Goal: Check status: Check status

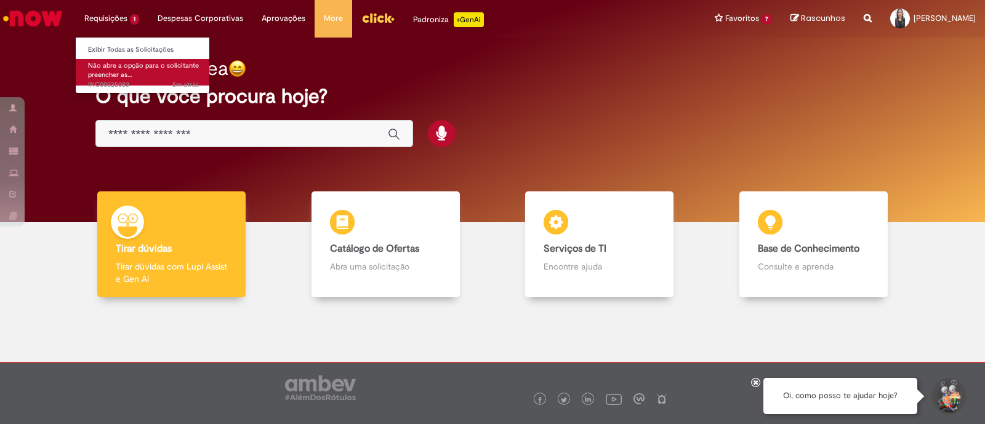
click at [114, 71] on span "Não abre a opção para o solicitante preencher as…" at bounding box center [143, 70] width 111 height 19
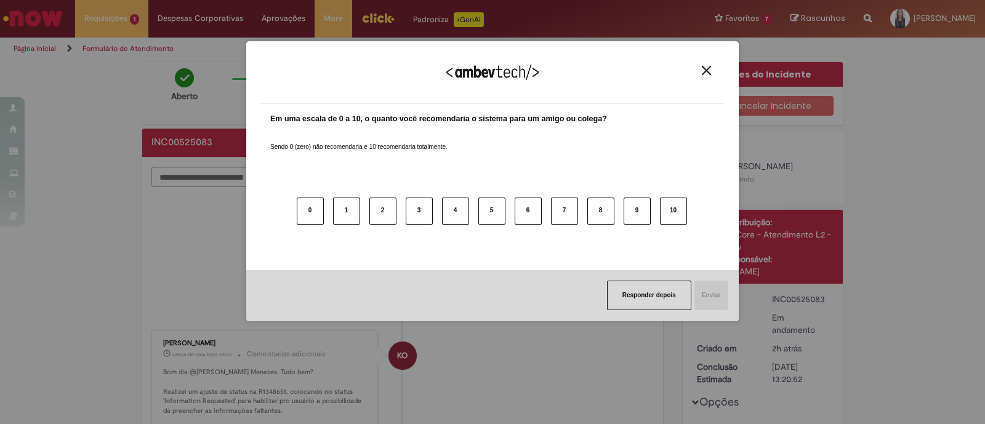
click at [703, 72] on img "Close" at bounding box center [706, 70] width 9 height 9
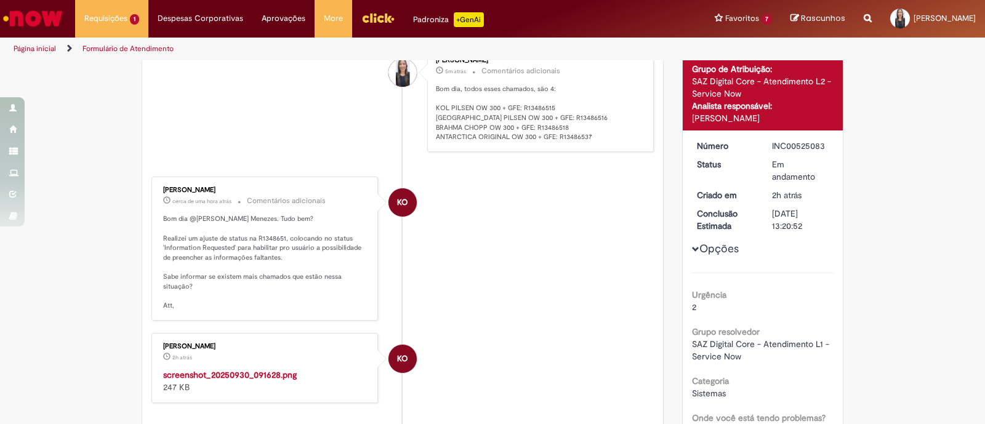
scroll to position [76, 0]
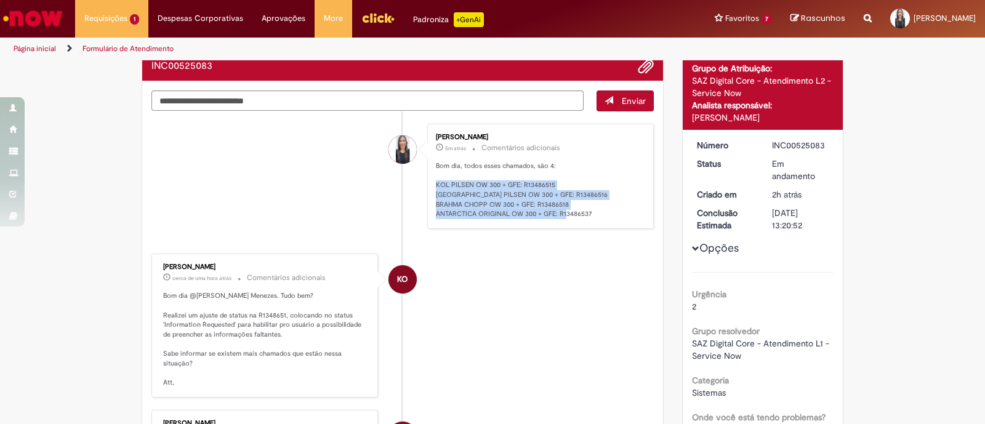
drag, startPoint x: 427, startPoint y: 182, endPoint x: 594, endPoint y: 214, distance: 170.1
click at [594, 214] on div "Nivea Borges Menezes 5m atrás 5 minutos atrás Comentários adicionais Bom dia, t…" at bounding box center [540, 176] width 219 height 98
copy p "KOL PILSEN OW 300 + GFE: R13486515 ANTARCTICA PILSEN OW 300 + GFE: R13486516 BR…"
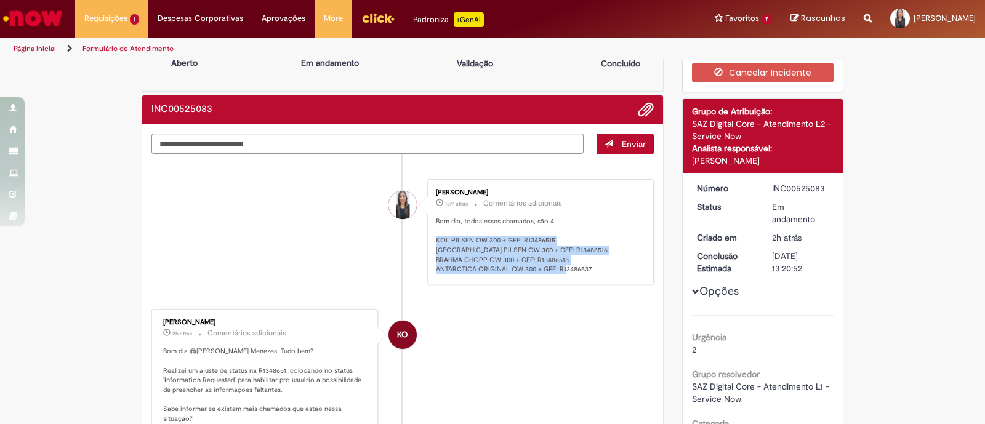
scroll to position [0, 0]
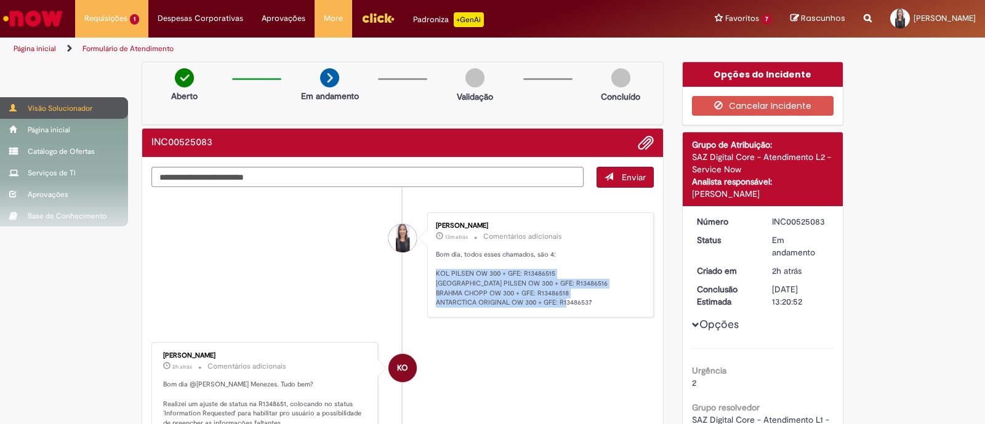
click at [54, 108] on div "Visão Solucionador" at bounding box center [64, 108] width 128 height 22
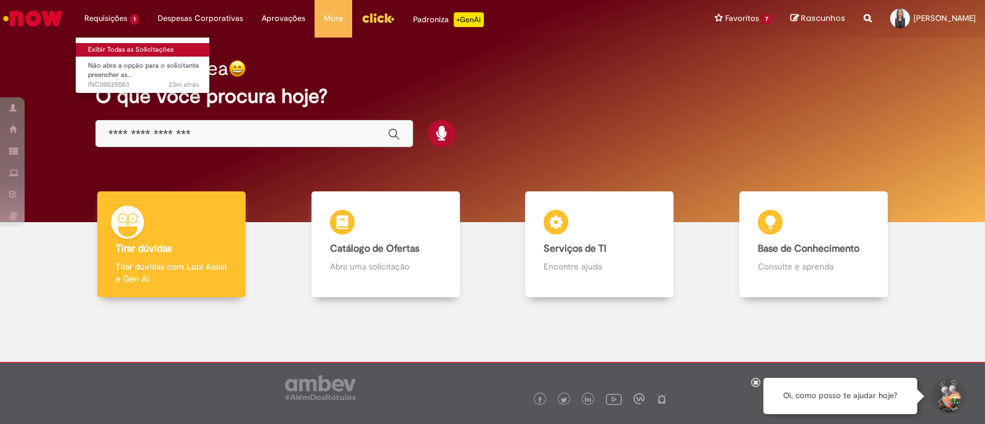
click at [110, 44] on link "Exibir Todas as Solicitações" at bounding box center [143, 50] width 135 height 14
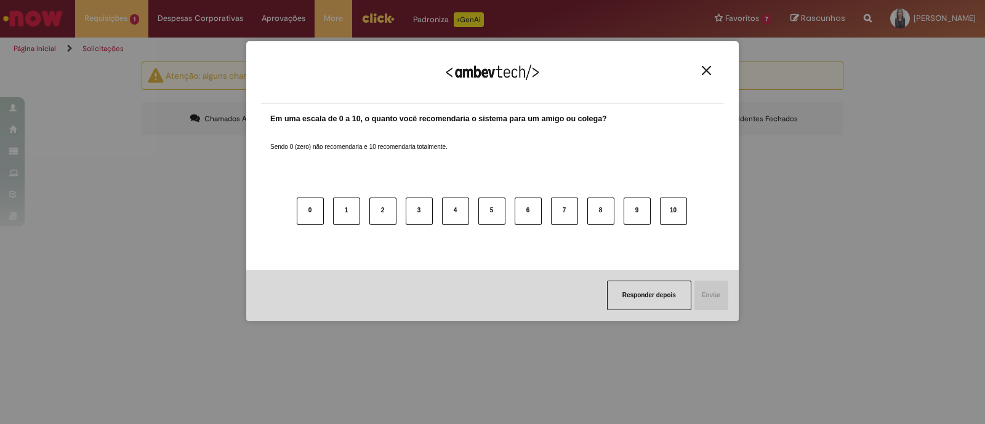
click at [707, 69] on img "Close" at bounding box center [706, 70] width 9 height 9
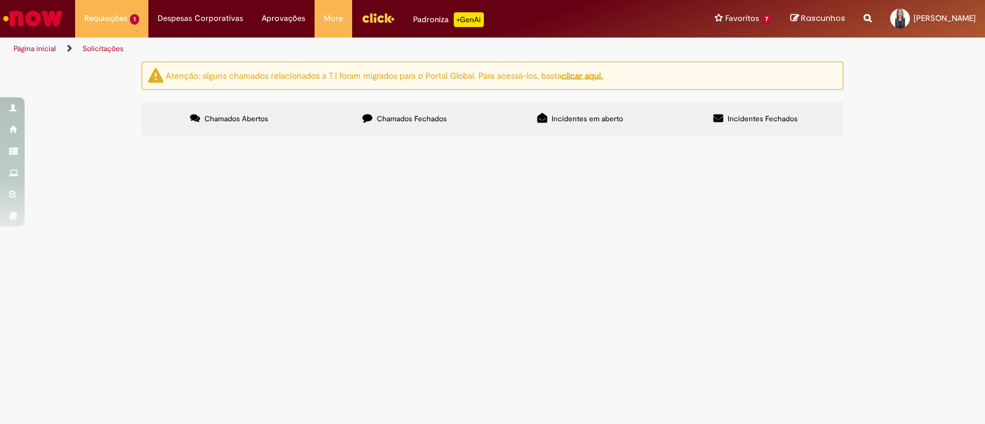
click at [394, 126] on label "Chamados Fechados" at bounding box center [405, 118] width 176 height 33
click at [591, 115] on span "Incidentes em aberto" at bounding box center [587, 119] width 71 height 10
click at [0, 0] on td "Sistemas" at bounding box center [0, 0] width 0 height 0
click at [0, 0] on span "Erro ao submeter (enviar) a oferta" at bounding box center [0, 0] width 0 height 0
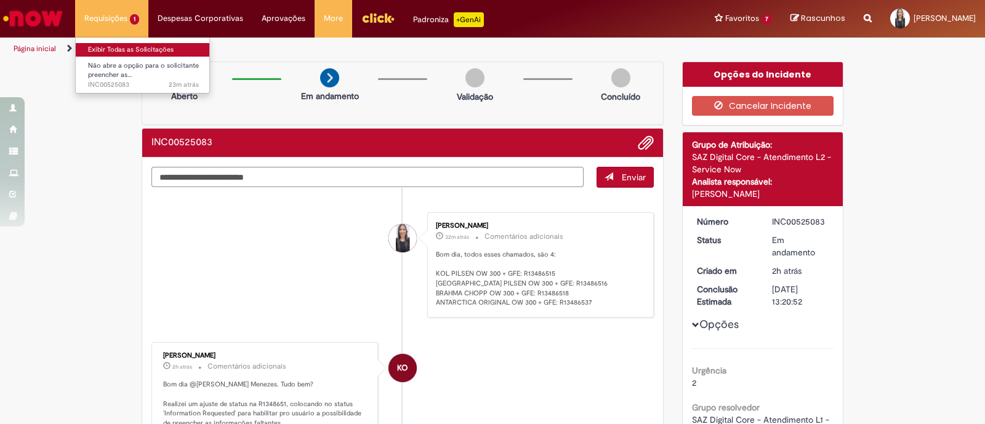
click at [119, 46] on link "Exibir Todas as Solicitações" at bounding box center [143, 50] width 135 height 14
